Goal: Information Seeking & Learning: Understand process/instructions

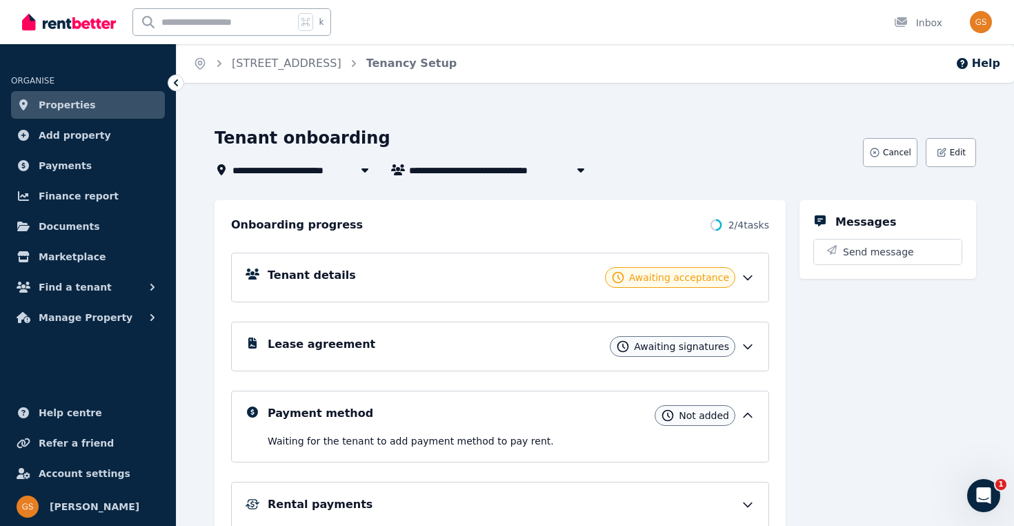
click at [73, 109] on span "Properties" at bounding box center [67, 105] width 57 height 17
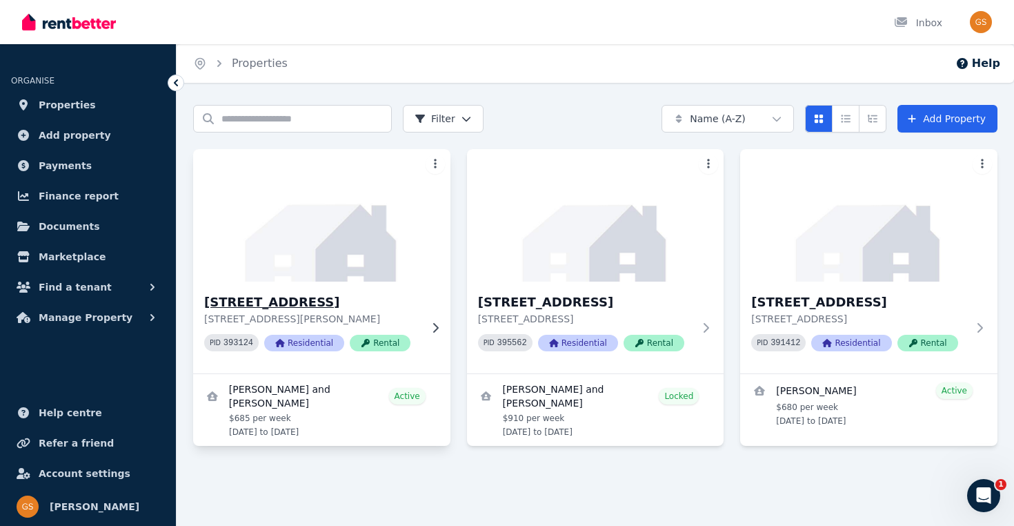
click at [383, 259] on img at bounding box center [322, 215] width 270 height 139
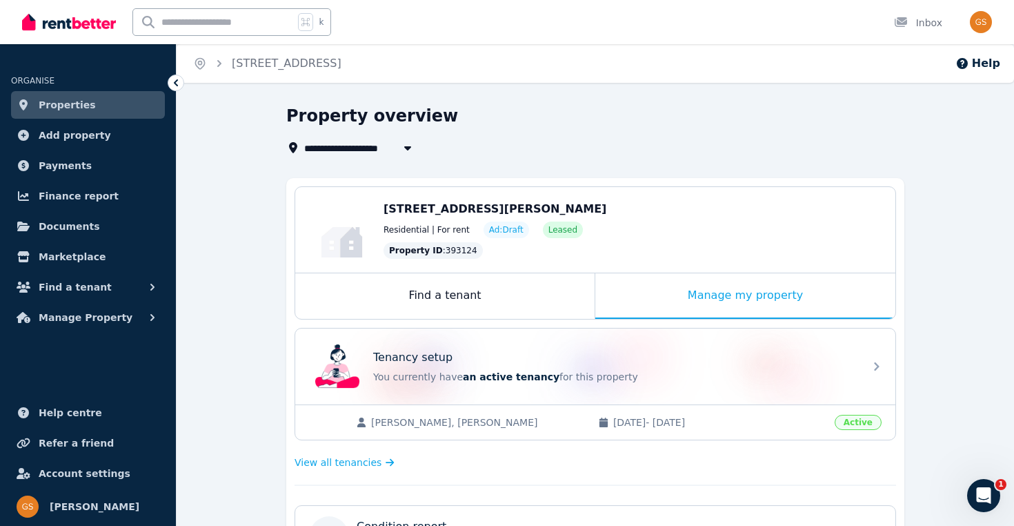
click at [93, 101] on link "Properties" at bounding box center [88, 105] width 154 height 28
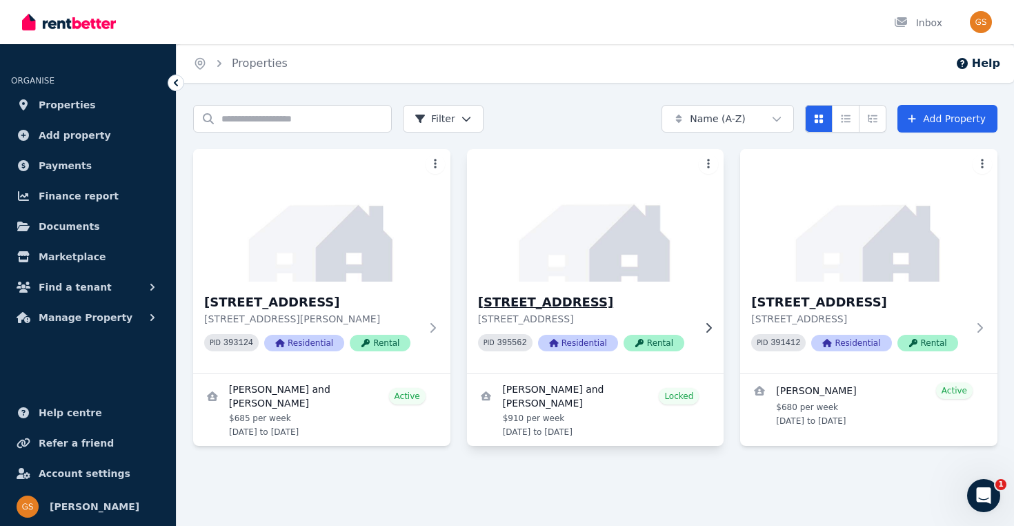
click at [651, 247] on img at bounding box center [595, 215] width 270 height 139
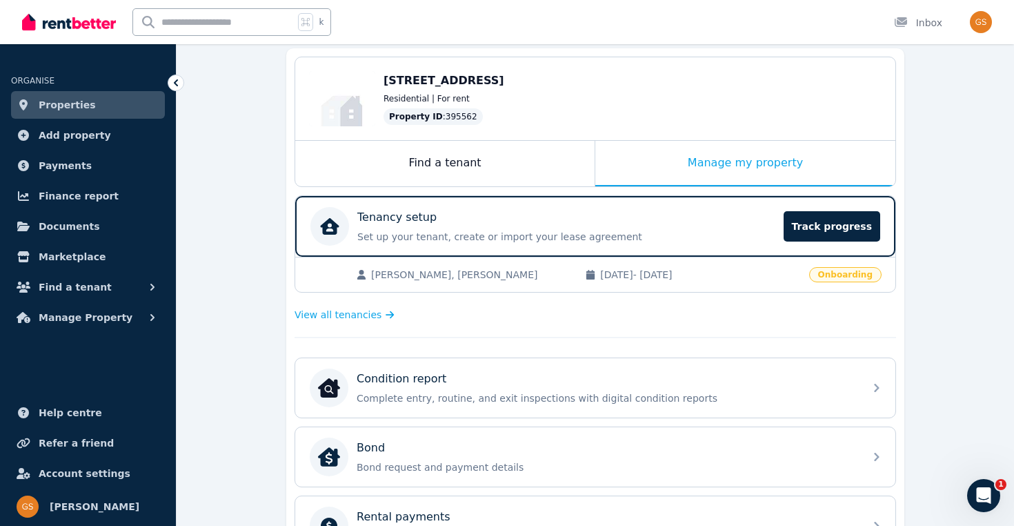
scroll to position [132, 0]
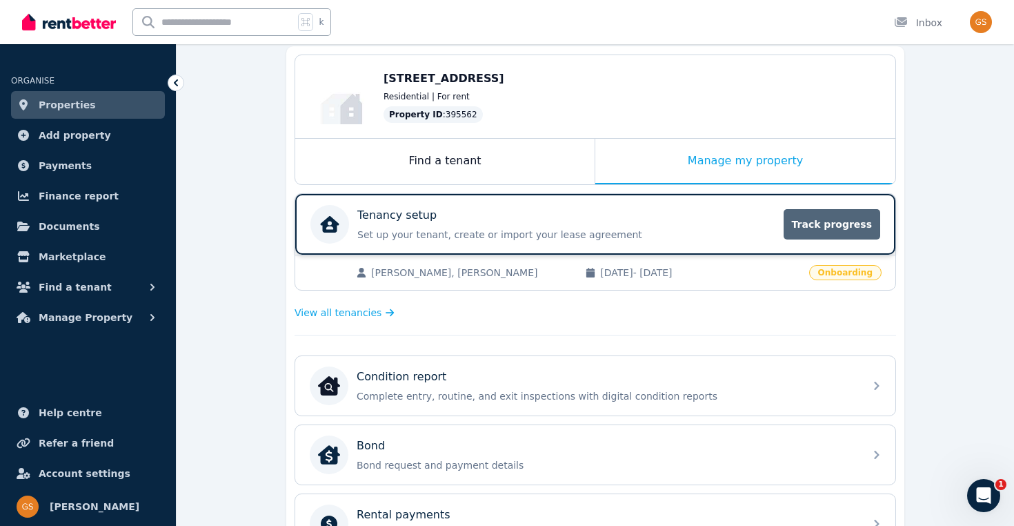
click at [815, 219] on span "Track progress" at bounding box center [832, 224] width 97 height 30
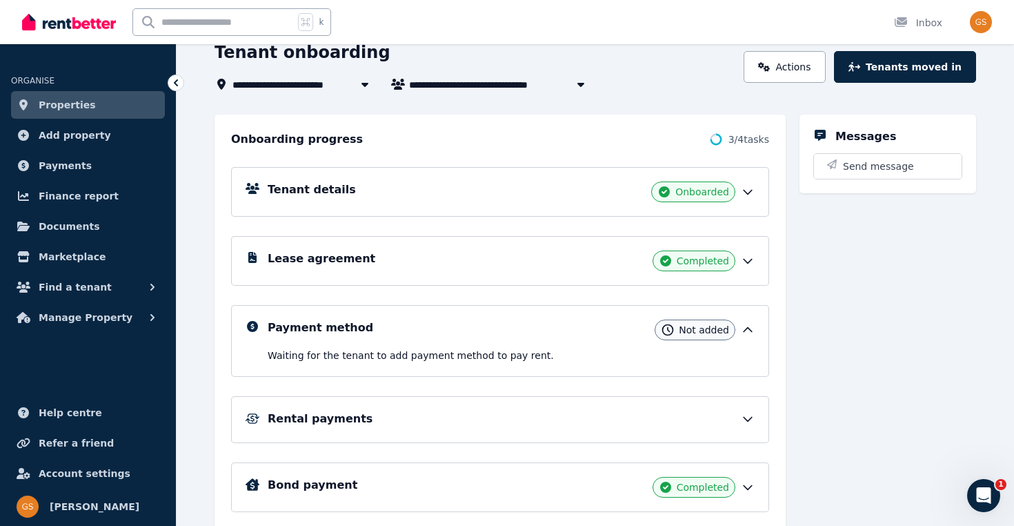
scroll to position [113, 0]
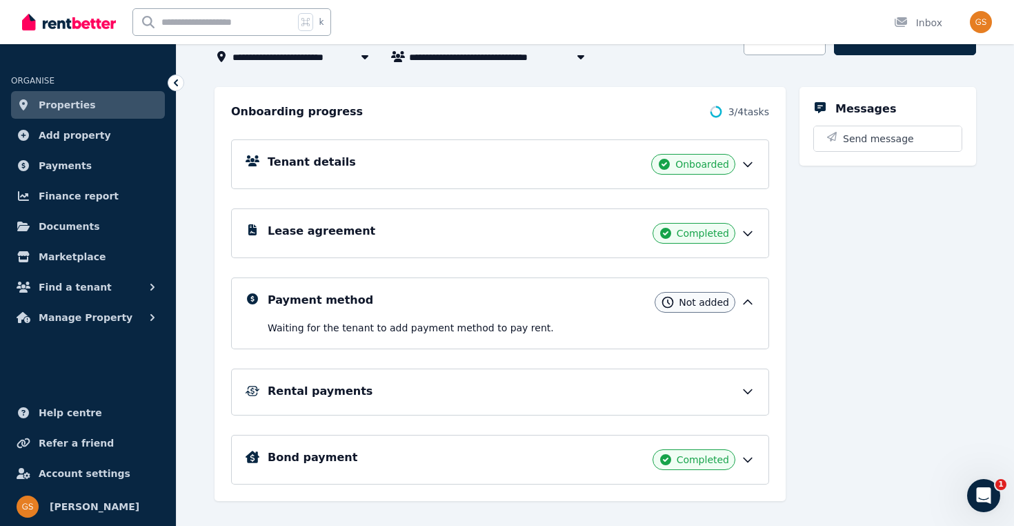
click at [747, 299] on icon at bounding box center [748, 302] width 14 height 14
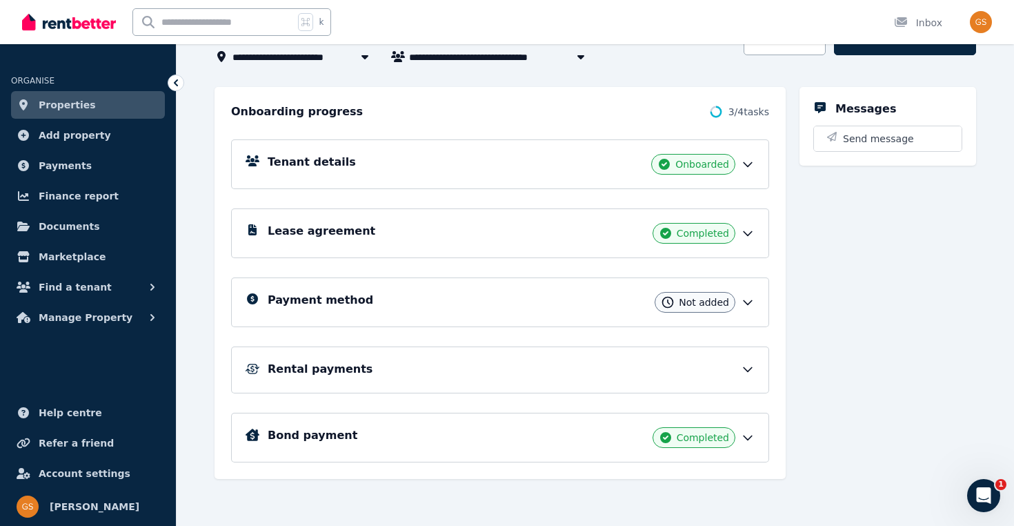
click at [747, 299] on icon at bounding box center [748, 302] width 14 height 14
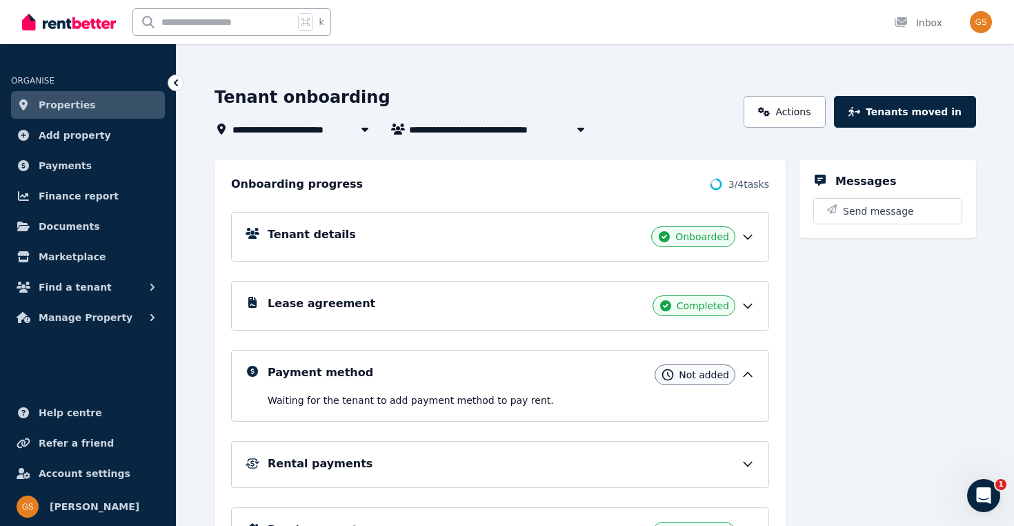
scroll to position [21, 0]
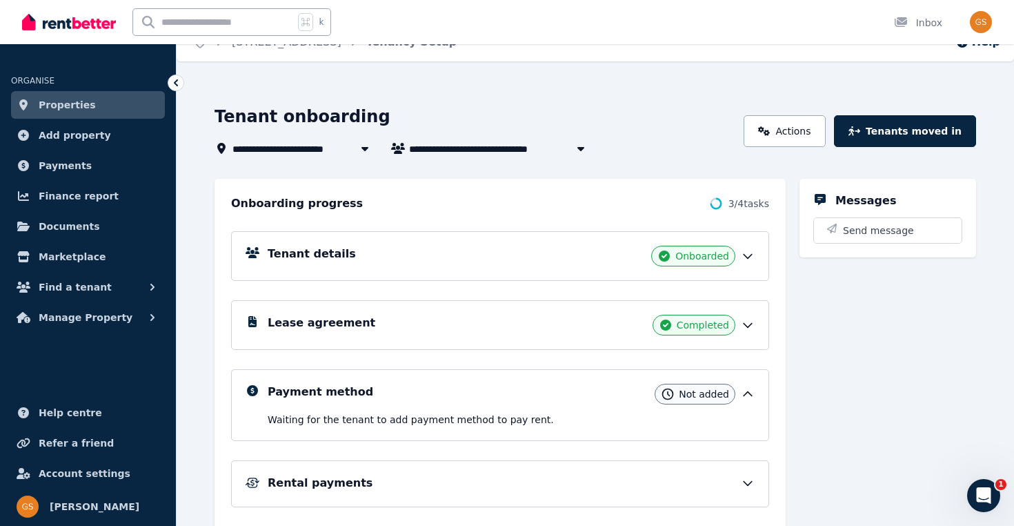
click at [985, 504] on icon "Open Intercom Messenger" at bounding box center [984, 495] width 23 height 23
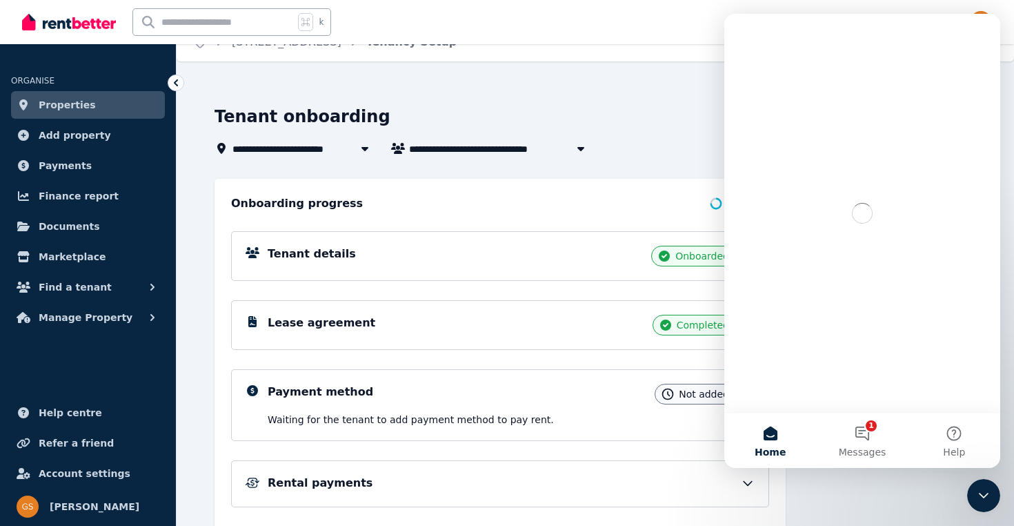
scroll to position [0, 0]
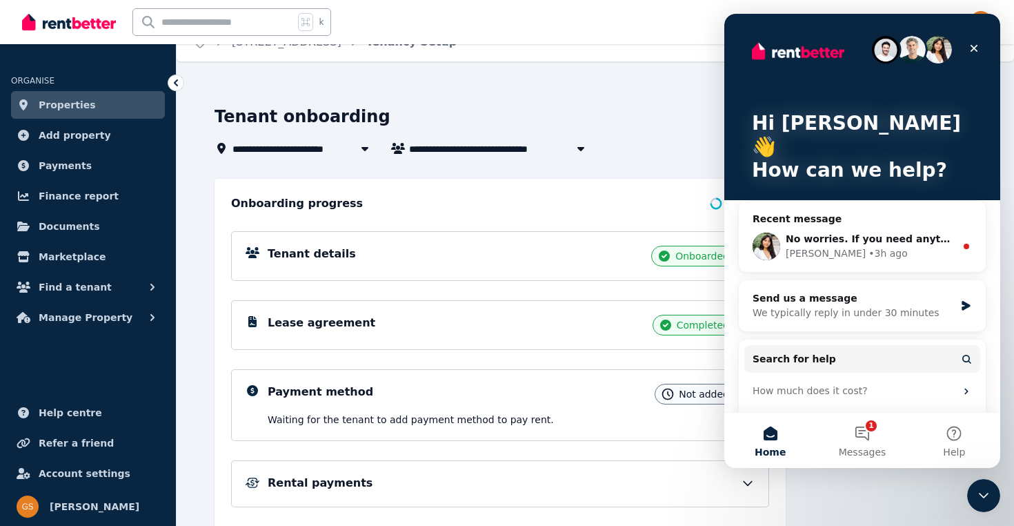
click at [869, 246] on div "• 3h ago" at bounding box center [888, 253] width 39 height 14
click at [905, 246] on div "[PERSON_NAME] • 3h ago" at bounding box center [871, 253] width 170 height 14
click at [886, 300] on div "Send us a message We typically reply in under 30 minutes" at bounding box center [862, 305] width 247 height 51
click at [927, 291] on div "Send us a message" at bounding box center [854, 298] width 202 height 14
click at [936, 233] on span "No worries. If you need anything further, just reach back out.🙂" at bounding box center [959, 238] width 346 height 11
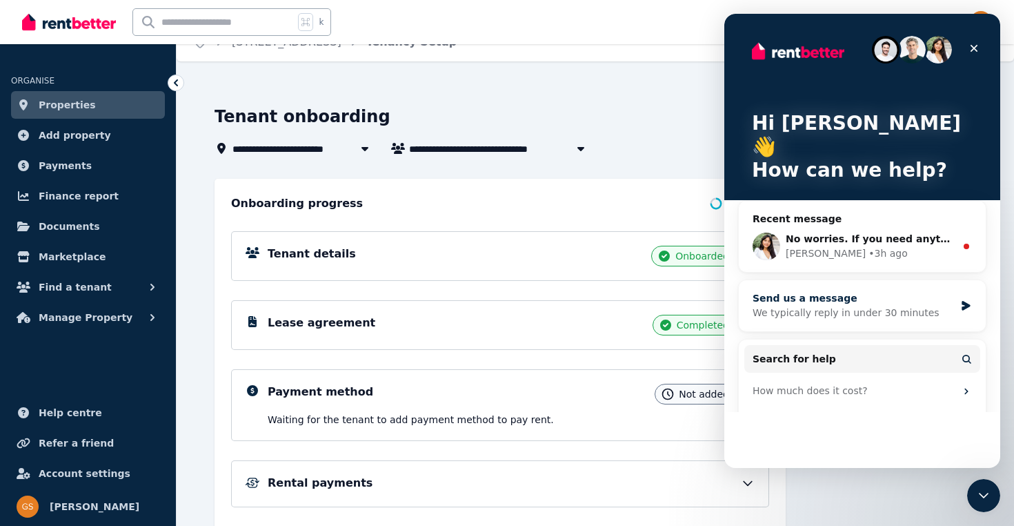
click at [965, 300] on icon "Intercom messenger" at bounding box center [966, 305] width 12 height 11
click at [861, 306] on div "We typically reply in under 30 minutes" at bounding box center [854, 313] width 202 height 14
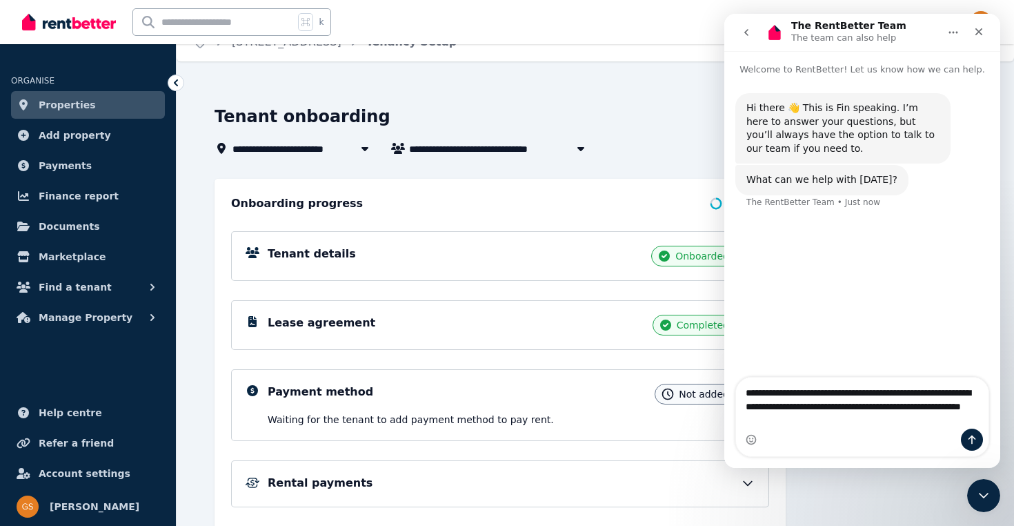
type textarea "**********"
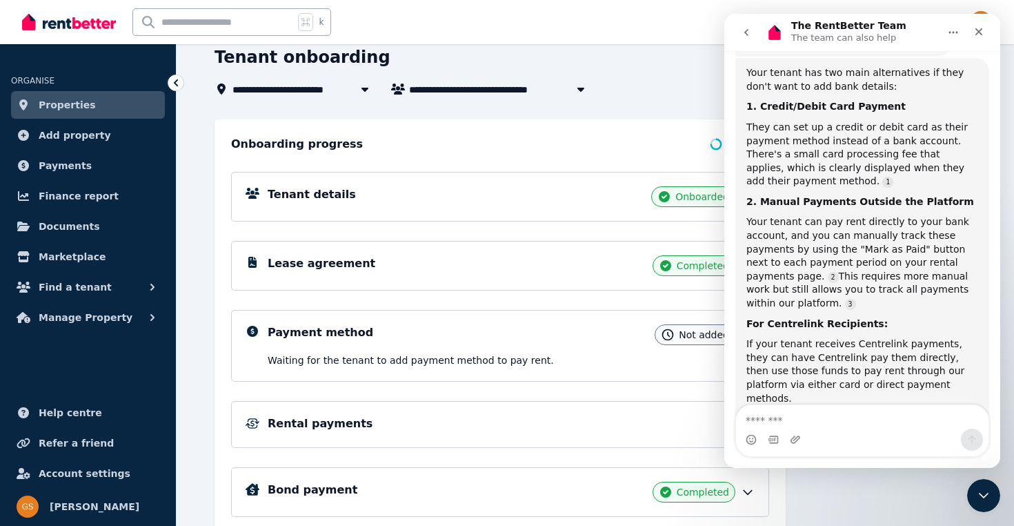
scroll to position [386, 0]
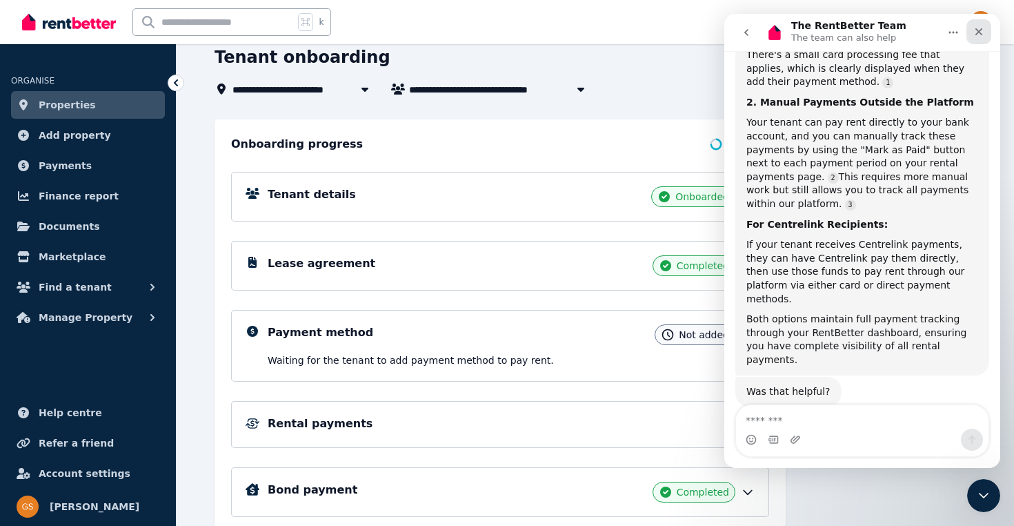
click at [977, 32] on icon "Close" at bounding box center [980, 32] width 8 height 8
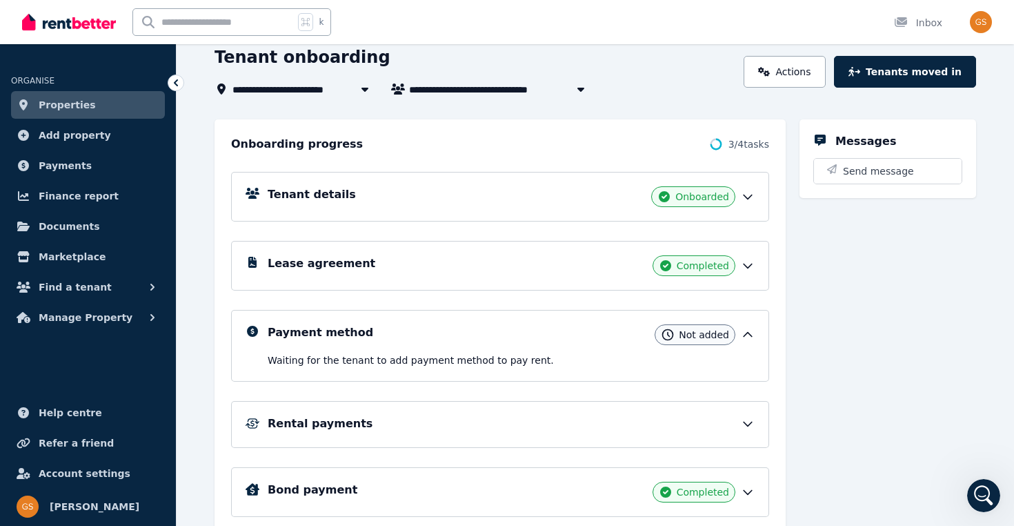
scroll to position [135, 0]
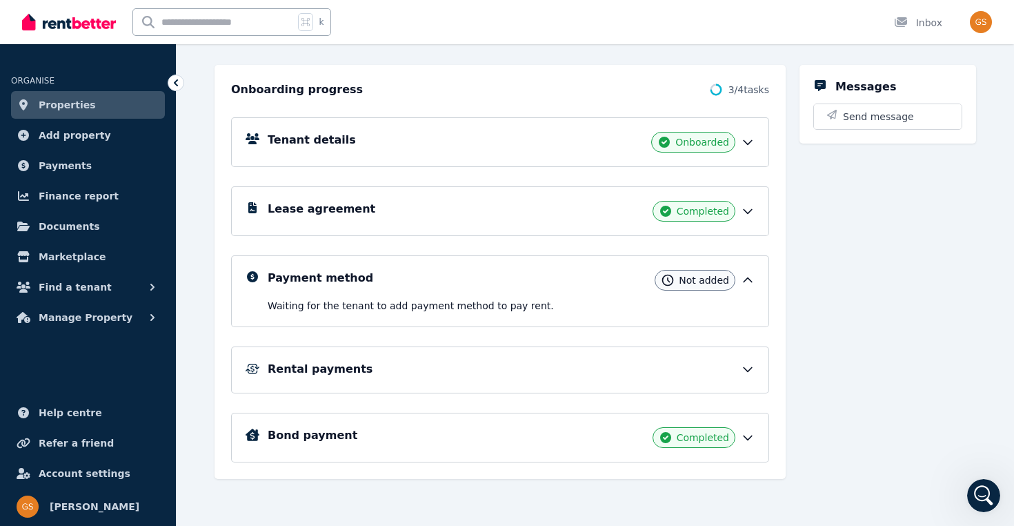
click at [292, 377] on h5 "Rental payments" at bounding box center [320, 369] width 105 height 17
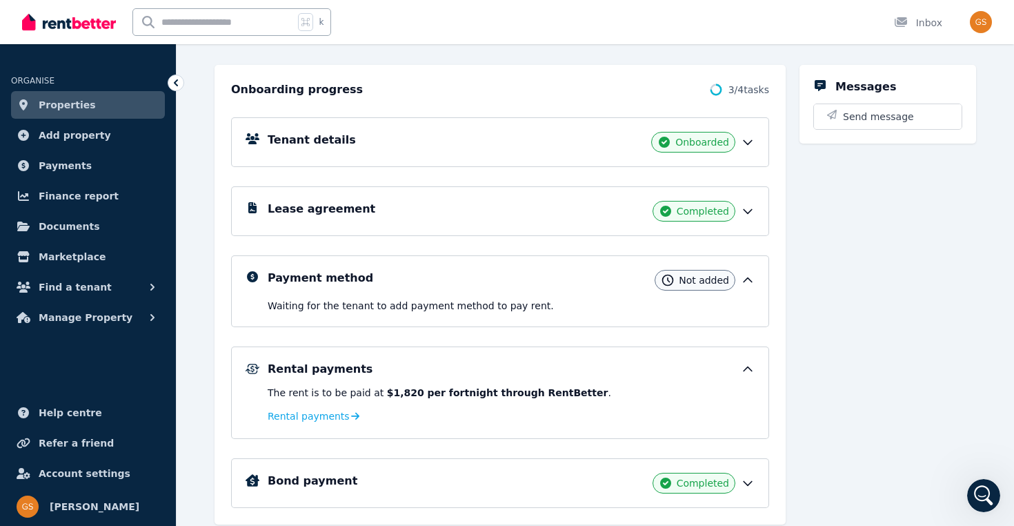
click at [750, 364] on icon at bounding box center [748, 369] width 14 height 14
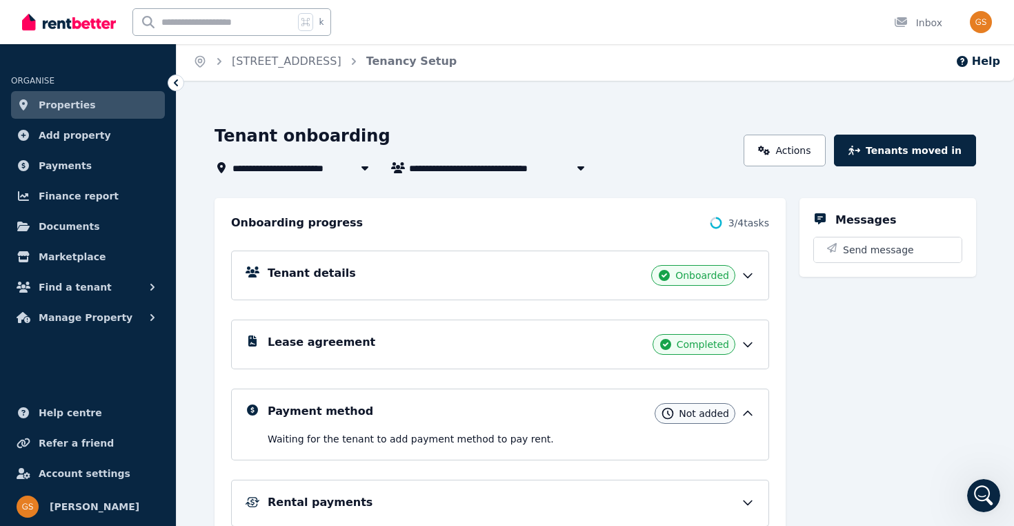
scroll to position [0, 0]
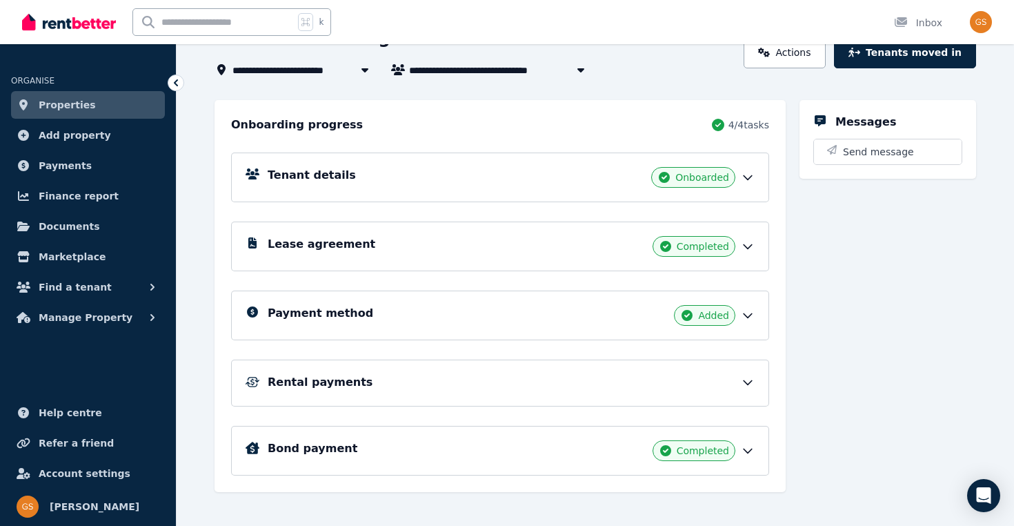
scroll to position [113, 0]
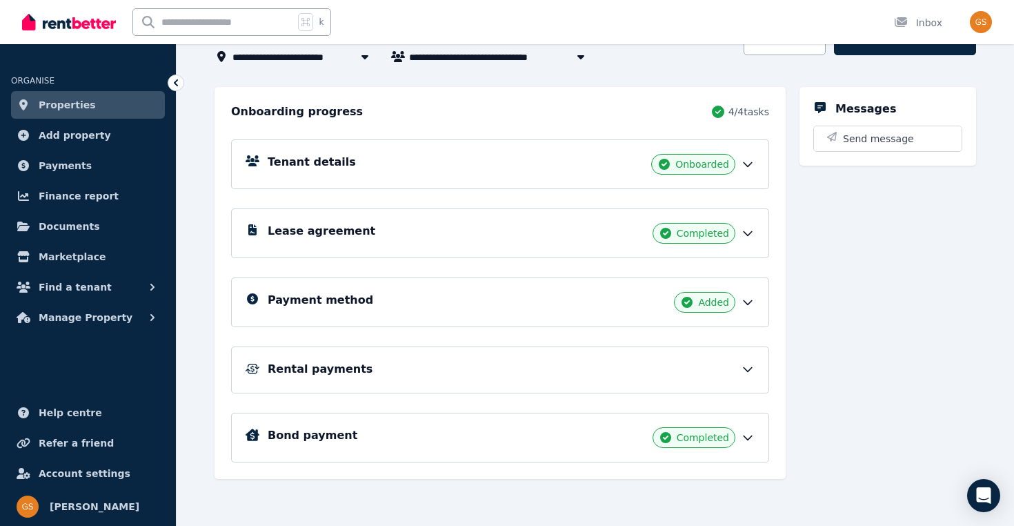
click at [718, 362] on div "Rental payments" at bounding box center [511, 369] width 487 height 17
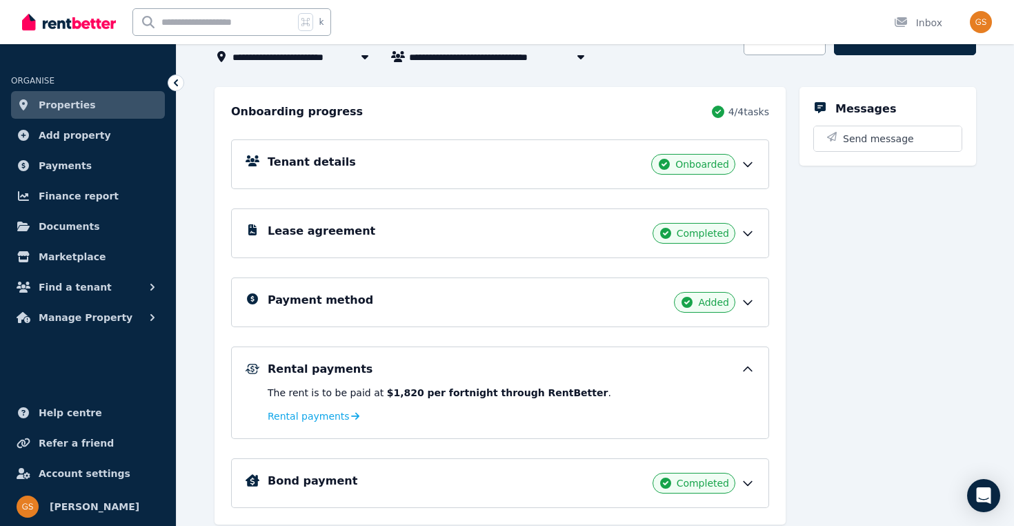
click at [718, 362] on div "Rental payments" at bounding box center [511, 369] width 487 height 17
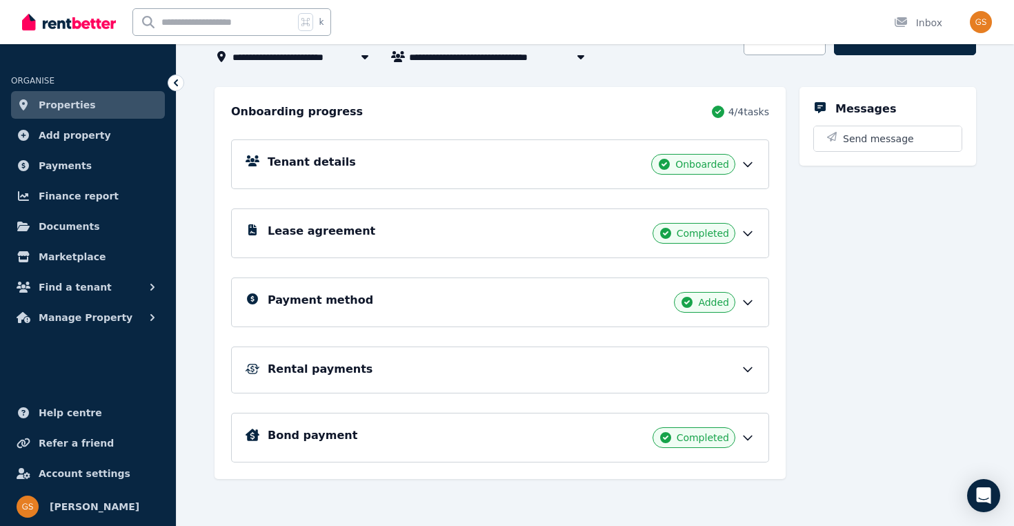
scroll to position [0, 0]
